Goal: Information Seeking & Learning: Learn about a topic

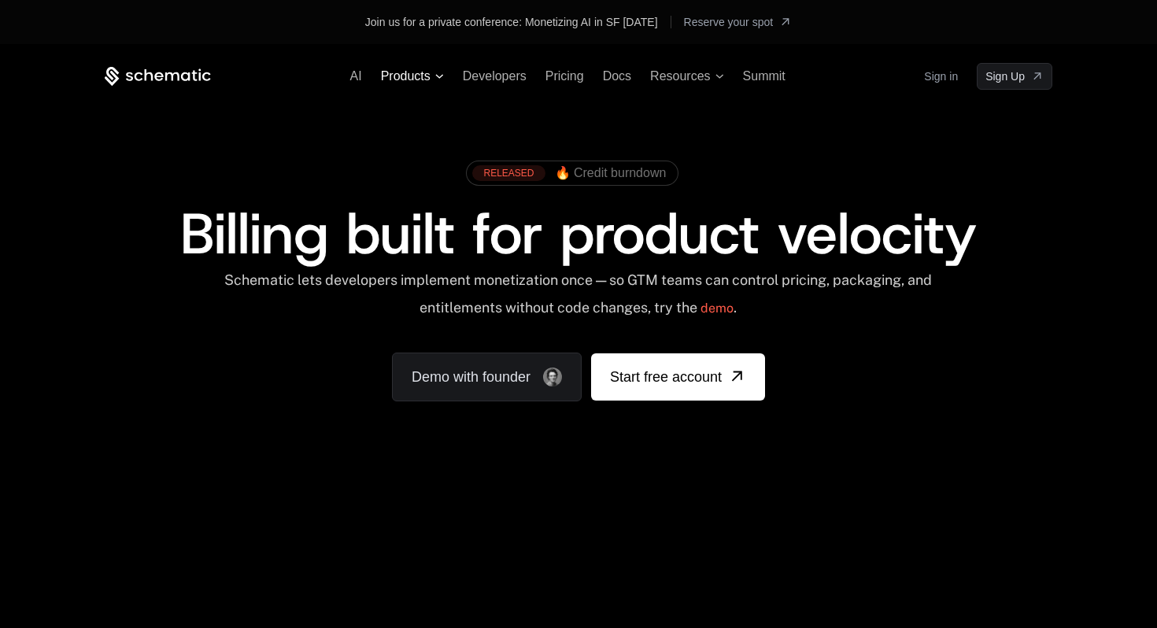
click at [397, 79] on span "Products" at bounding box center [406, 76] width 50 height 14
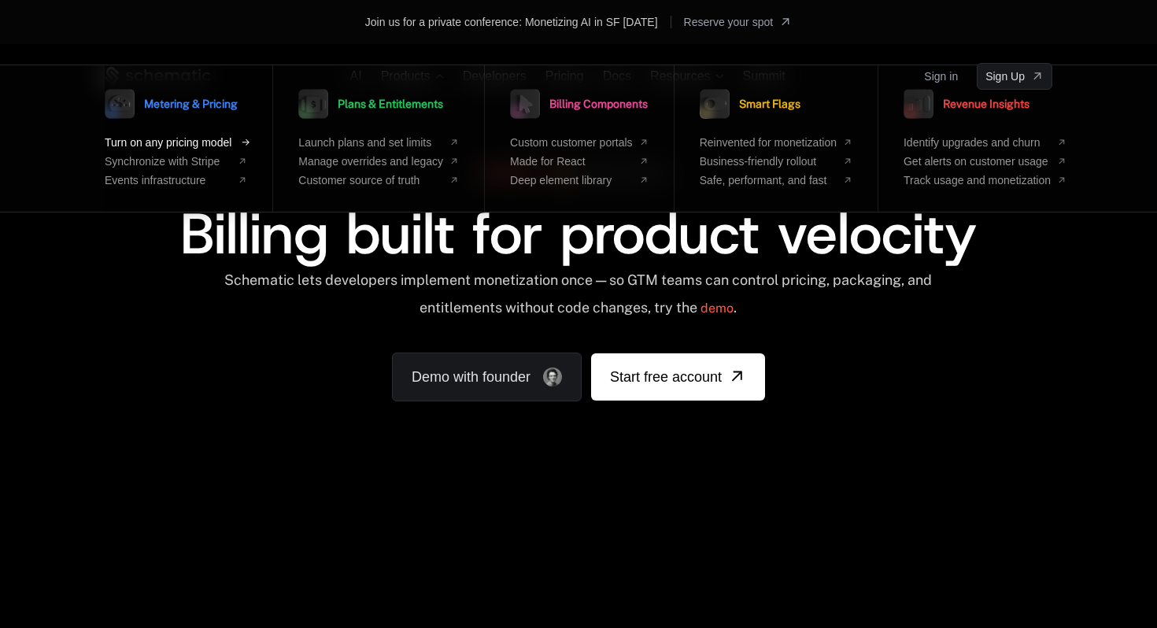
click at [220, 142] on span "Turn on any pricing model" at bounding box center [168, 142] width 127 height 13
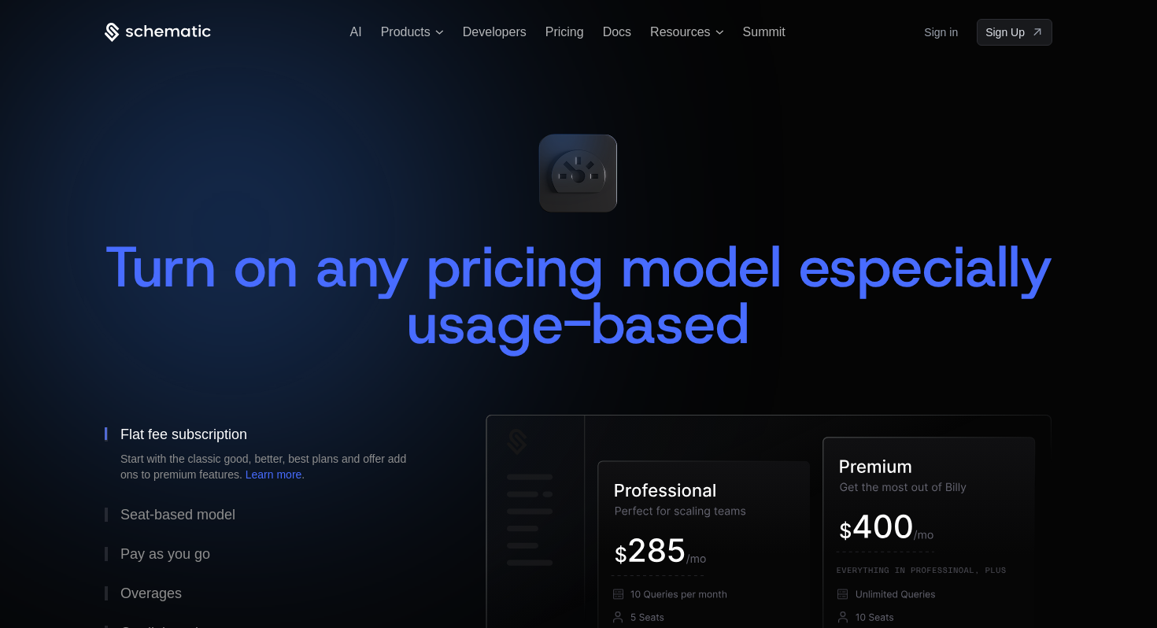
click at [443, 33] on ul "AI Products Developers Pricing Docs Resources Summit" at bounding box center [567, 32] width 435 height 14
click at [430, 33] on span "Products" at bounding box center [406, 32] width 50 height 14
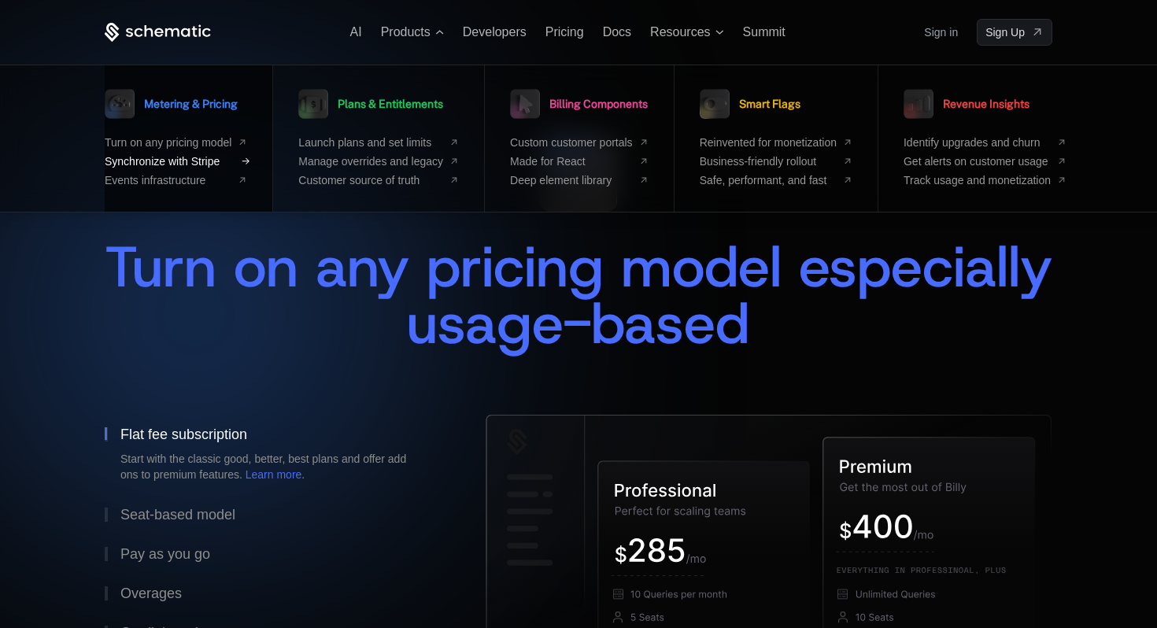
click at [181, 162] on span "Synchronize with Stripe" at bounding box center [168, 161] width 127 height 13
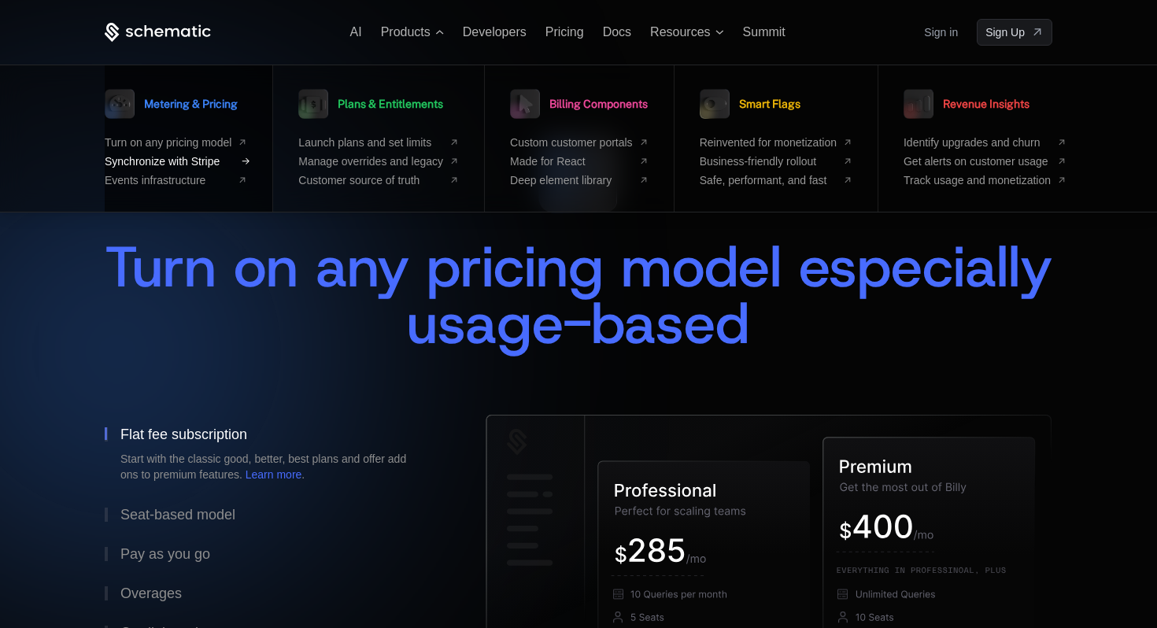
click at [240, 160] on icon at bounding box center [245, 161] width 13 height 13
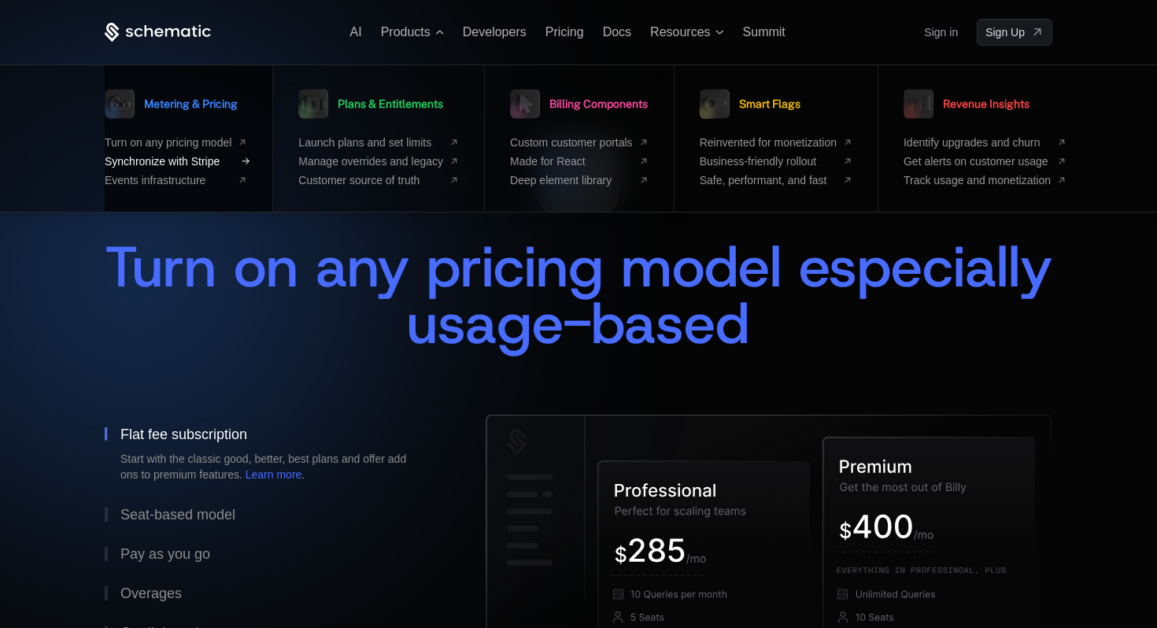
click at [246, 161] on icon at bounding box center [245, 160] width 7 height 7
click at [185, 162] on span "Synchronize with Stripe" at bounding box center [168, 161] width 127 height 13
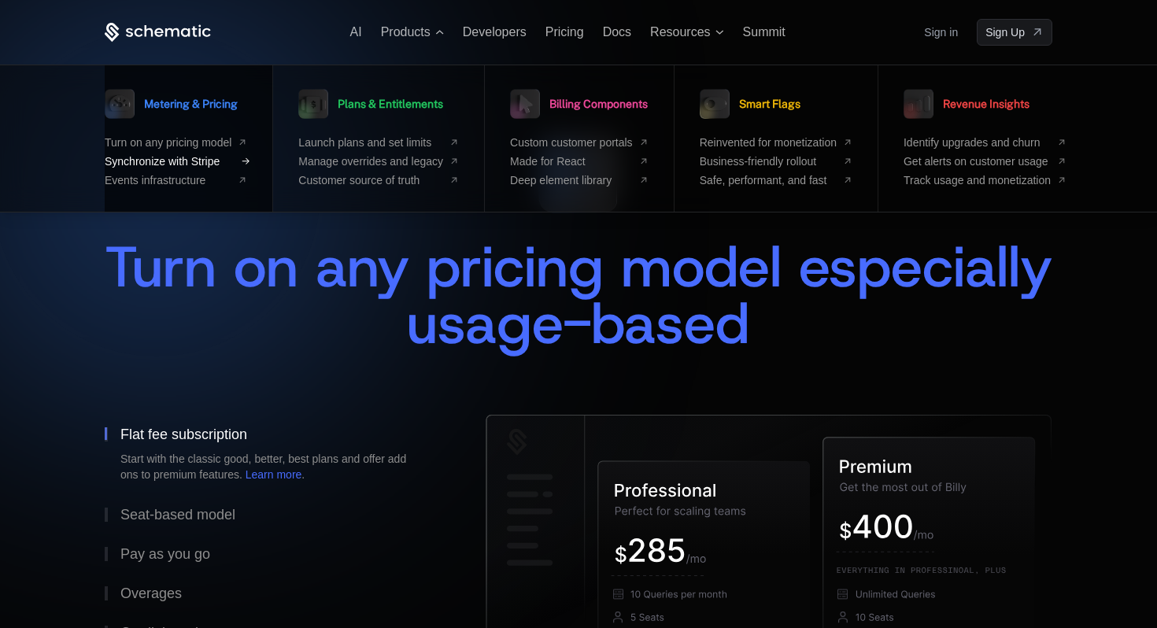
click at [185, 162] on span "Synchronize with Stripe" at bounding box center [168, 161] width 127 height 13
